Goal: Entertainment & Leisure: Consume media (video, audio)

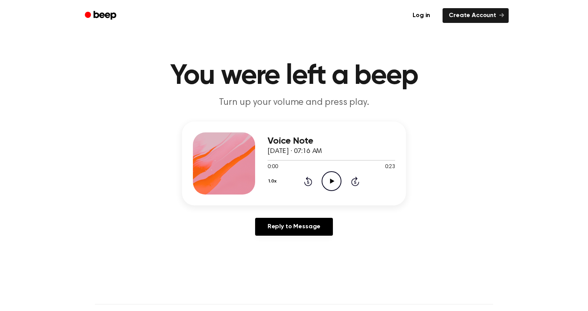
click at [329, 177] on icon "Play Audio" at bounding box center [331, 181] width 20 height 20
click at [333, 177] on icon "Play Audio" at bounding box center [331, 181] width 20 height 20
click at [330, 179] on icon "Play Audio" at bounding box center [331, 181] width 20 height 20
click at [310, 180] on icon "Rewind 5 seconds" at bounding box center [308, 181] width 9 height 10
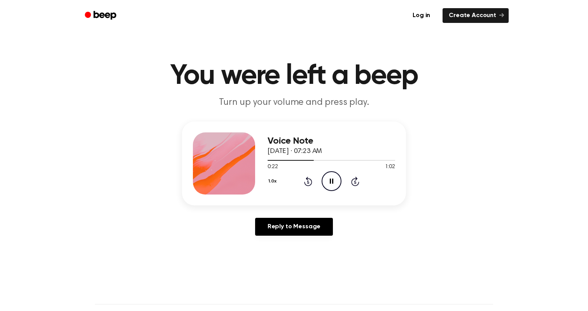
click at [310, 180] on icon "Rewind 5 seconds" at bounding box center [308, 181] width 9 height 10
